Goal: Find specific page/section: Find specific page/section

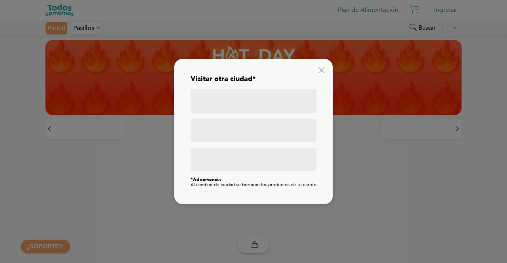
click at [321, 67] on icon at bounding box center [321, 70] width 6 height 6
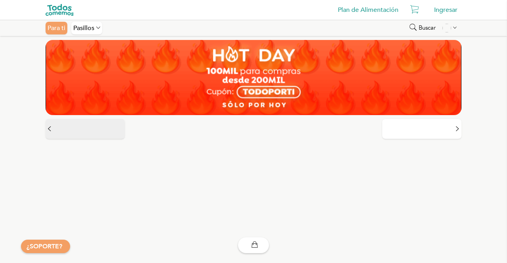
click at [53, 127] on button at bounding box center [85, 129] width 79 height 20
click at [239, 59] on img at bounding box center [254, 77] width 416 height 75
click at [87, 28] on div "Pasillos" at bounding box center [86, 28] width 31 height 13
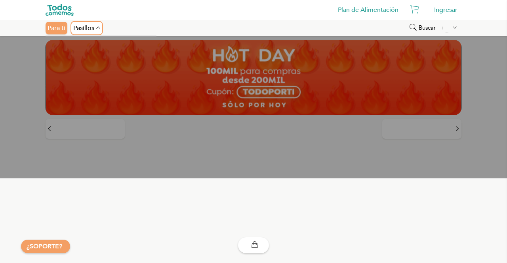
click at [99, 30] on icon at bounding box center [98, 28] width 4 height 7
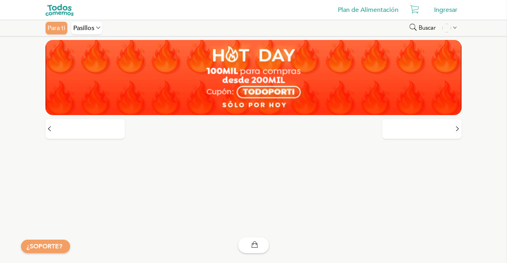
click at [369, 5] on link "Plan de Alimentación" at bounding box center [368, 10] width 69 height 16
